Goal: Task Accomplishment & Management: Use online tool/utility

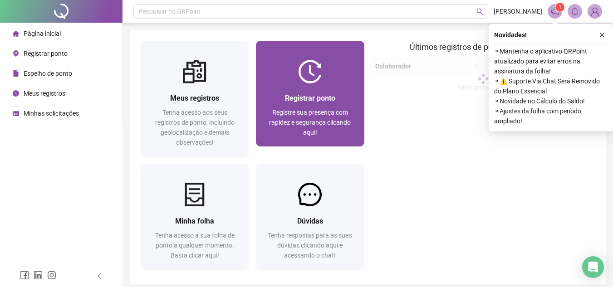
click at [295, 95] on span "Registrar ponto" at bounding box center [310, 98] width 50 height 9
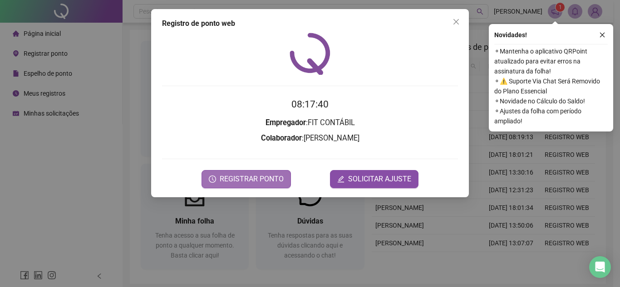
click at [267, 180] on span "REGISTRAR PONTO" at bounding box center [252, 179] width 64 height 11
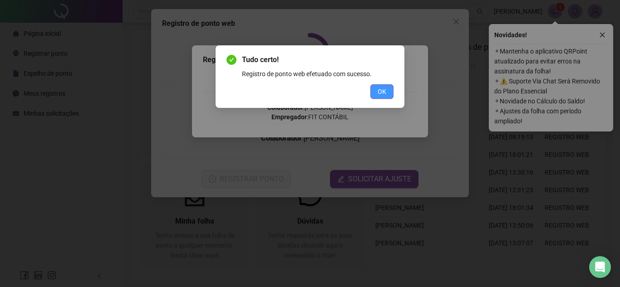
click at [382, 86] on button "OK" at bounding box center [381, 91] width 23 height 15
